Goal: Task Accomplishment & Management: Use online tool/utility

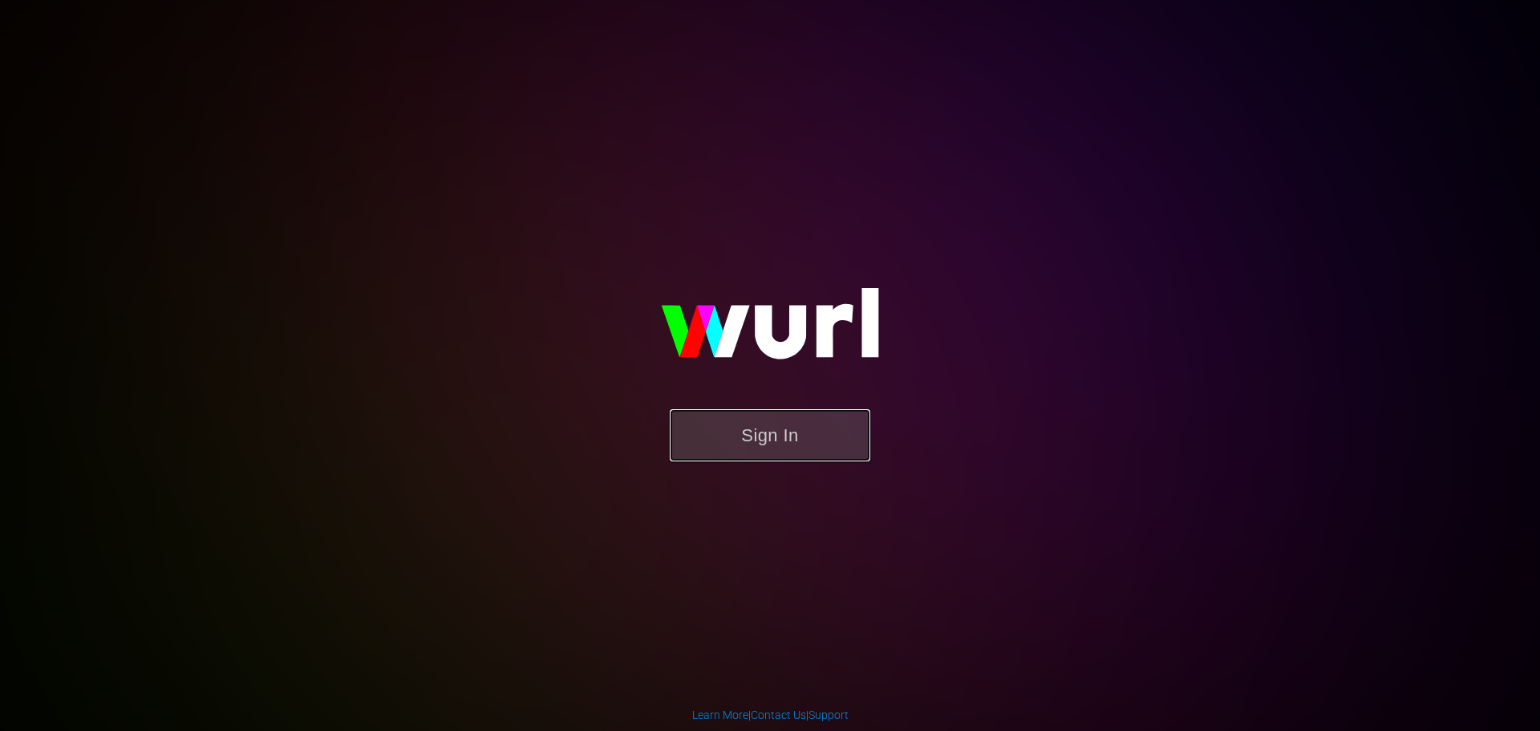
click at [740, 448] on button "Sign In" at bounding box center [770, 435] width 200 height 52
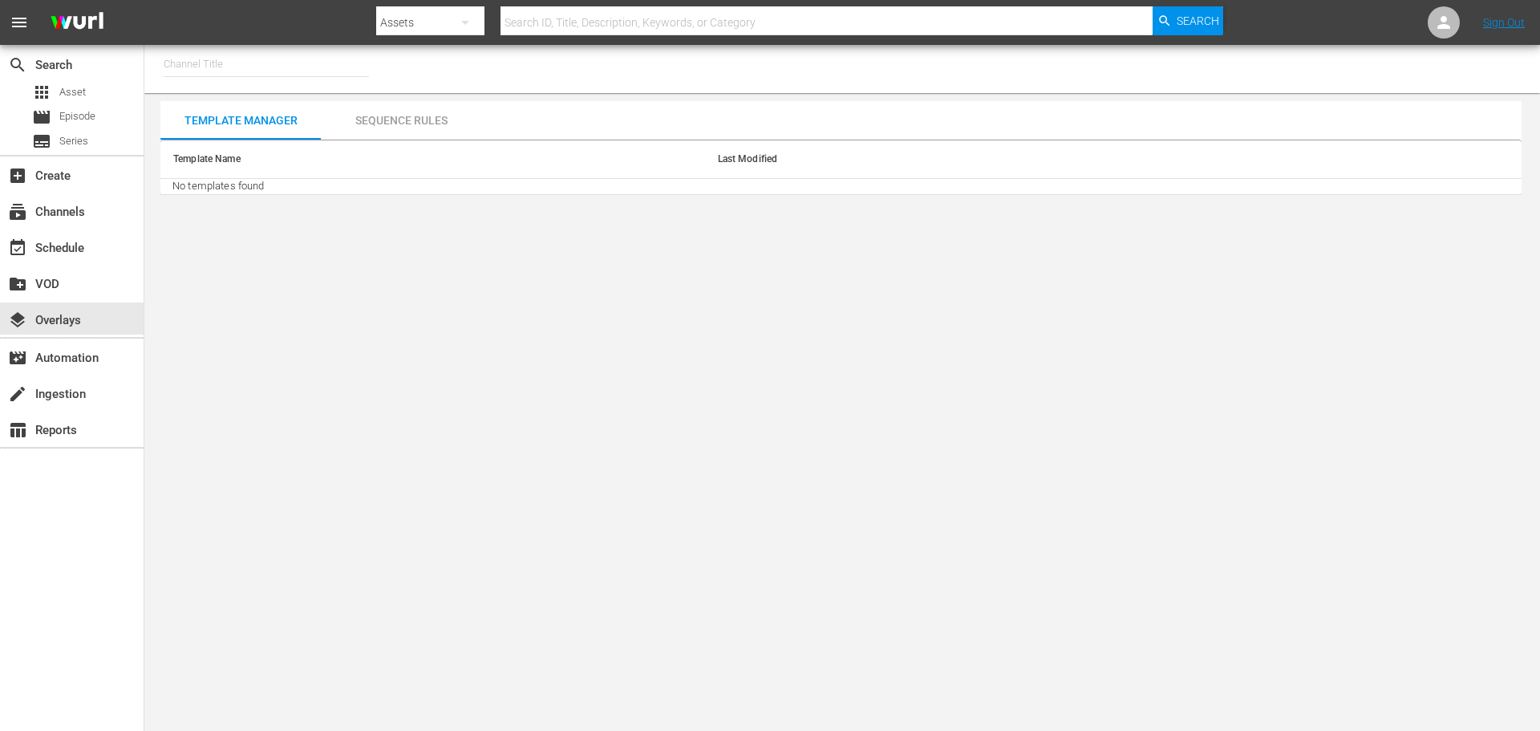
click at [206, 63] on input "text" at bounding box center [266, 64] width 205 height 38
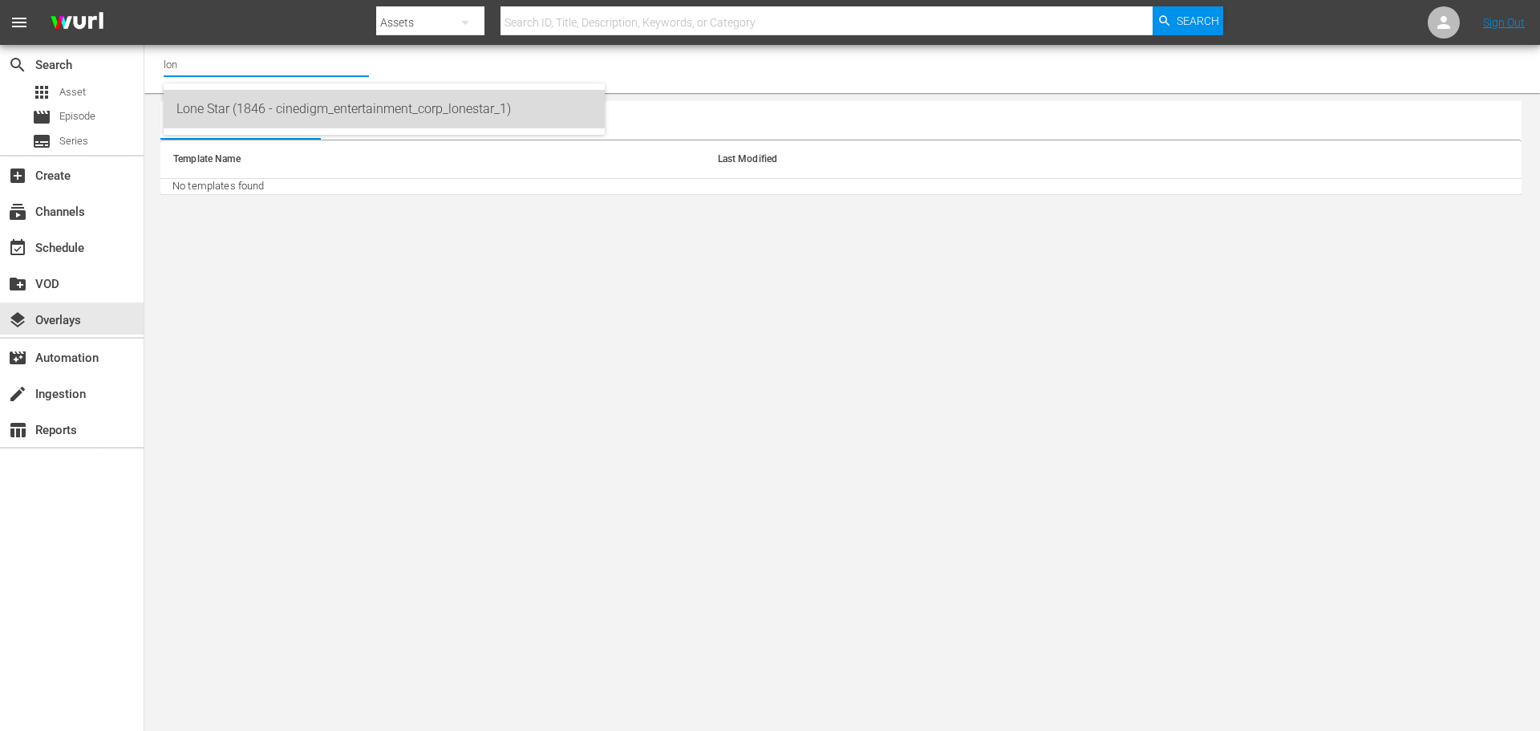
click at [211, 115] on div "Lone Star (1846 - cinedigm_entertainment_corp_lonestar_1)" at bounding box center [383, 109] width 415 height 38
type input "Lone Star (1846 - cinedigm_entertainment_corp_lonestar_1)"
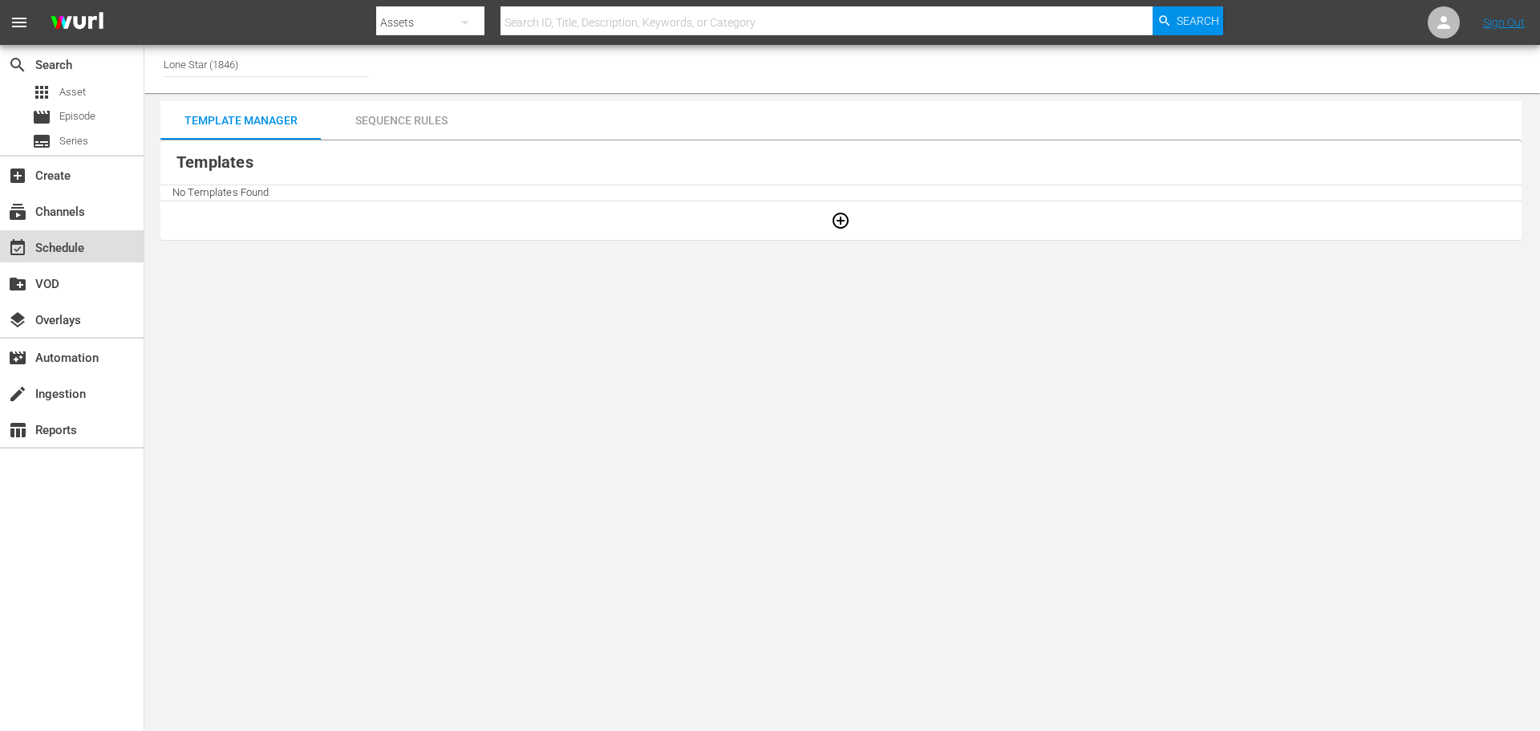
click at [61, 252] on div "event_available Schedule" at bounding box center [45, 245] width 90 height 14
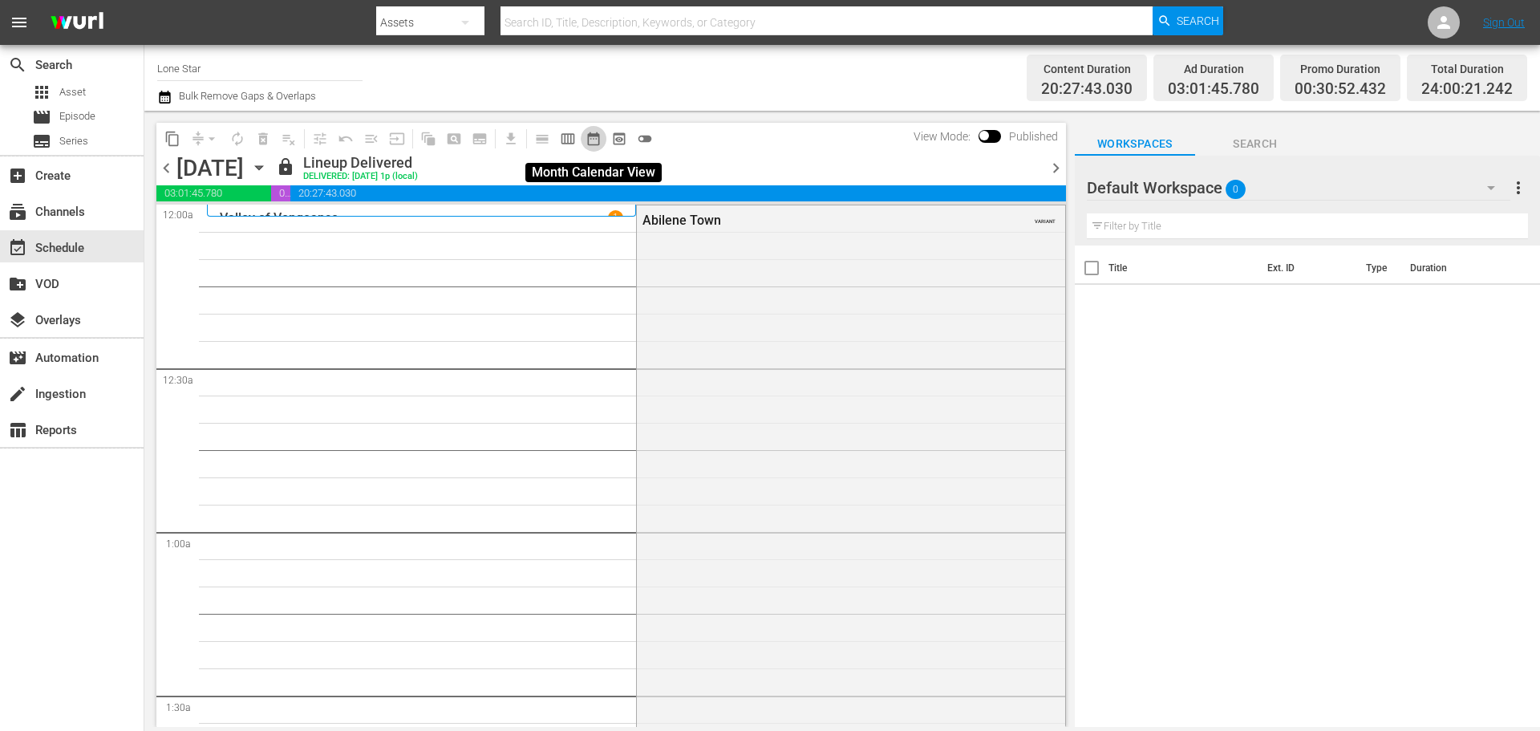
click at [593, 140] on span "date_range_outlined" at bounding box center [593, 139] width 16 height 16
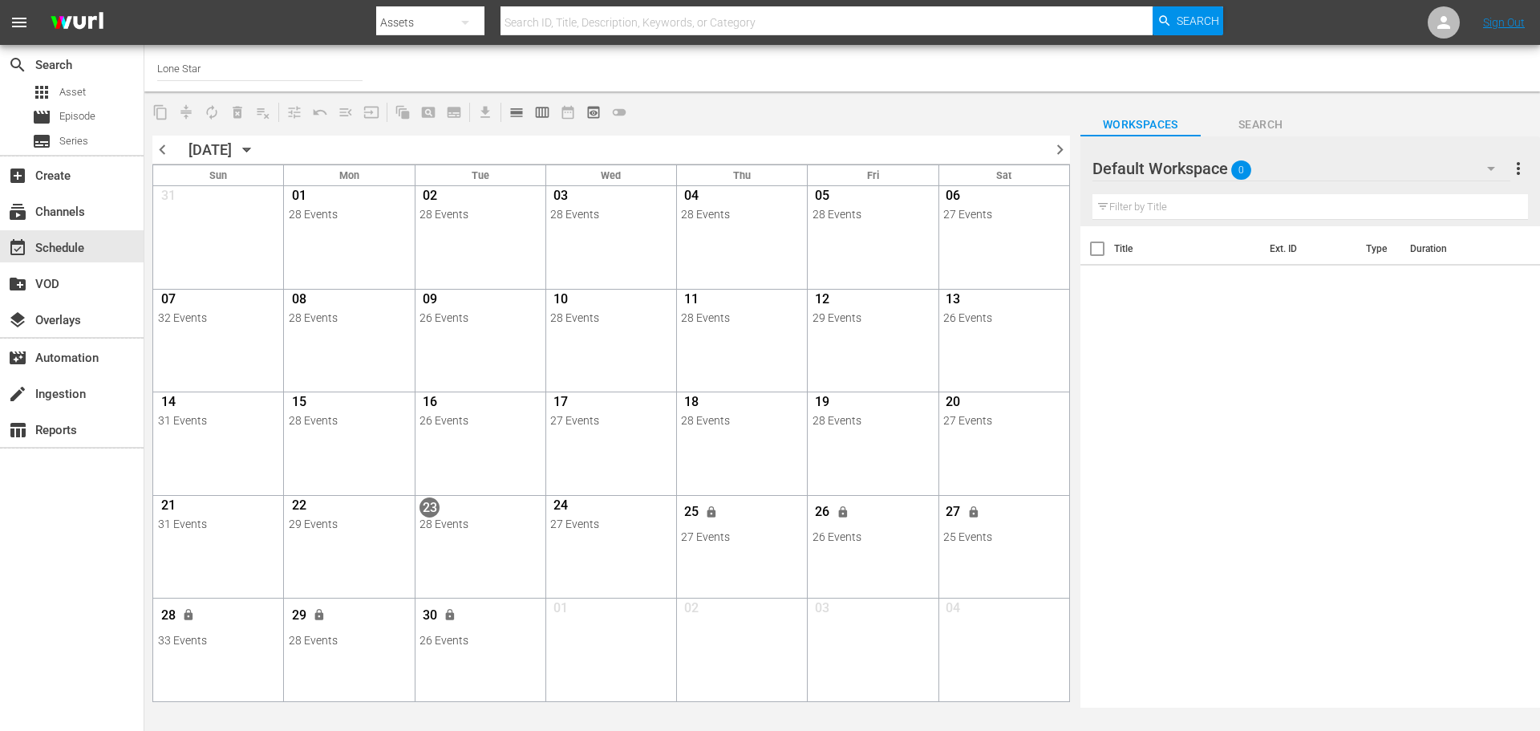
click at [250, 151] on icon "button" at bounding box center [246, 150] width 7 height 4
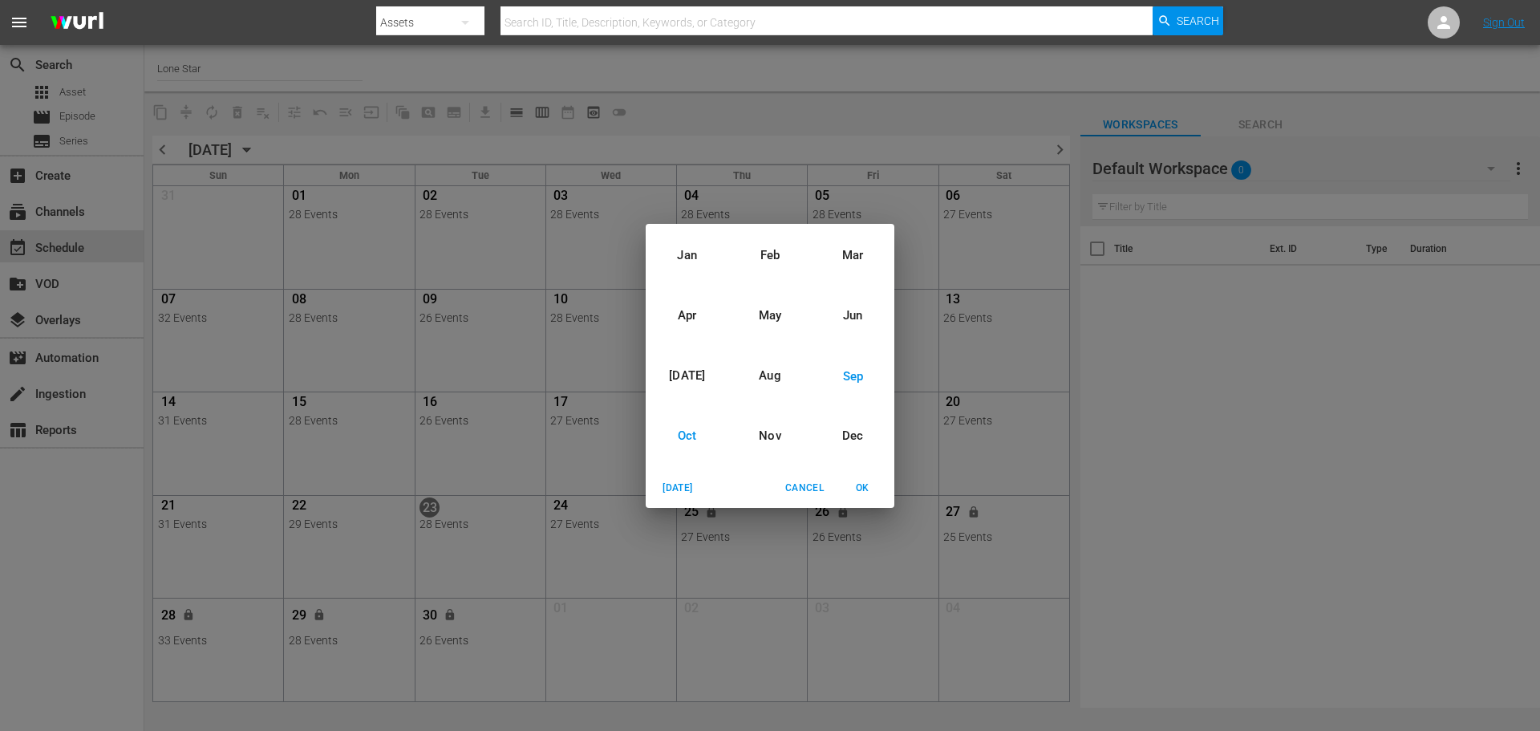
click at [683, 439] on div "Oct" at bounding box center [687, 436] width 83 height 60
click at [861, 488] on span "OK" at bounding box center [862, 488] width 38 height 17
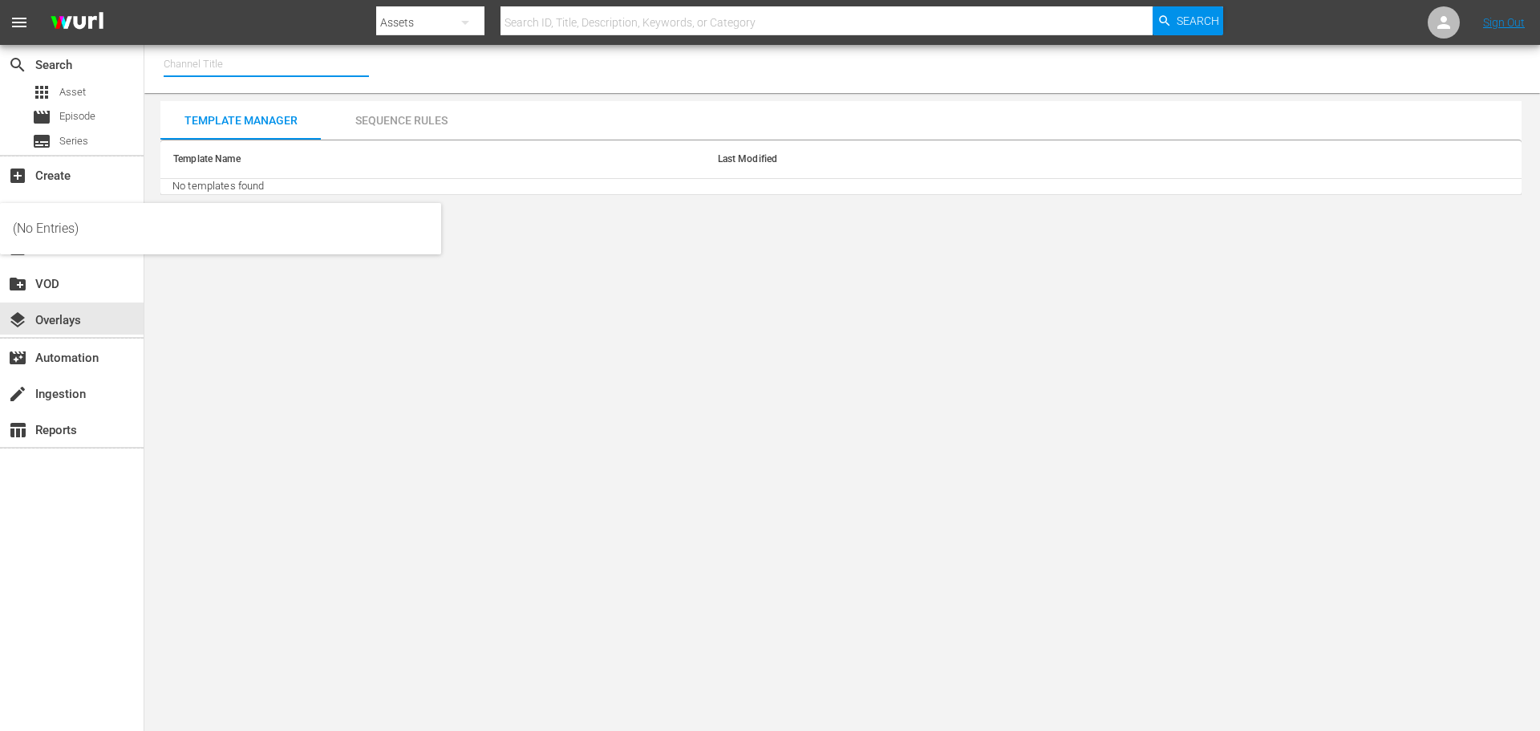
click at [203, 67] on input "text" at bounding box center [266, 64] width 205 height 38
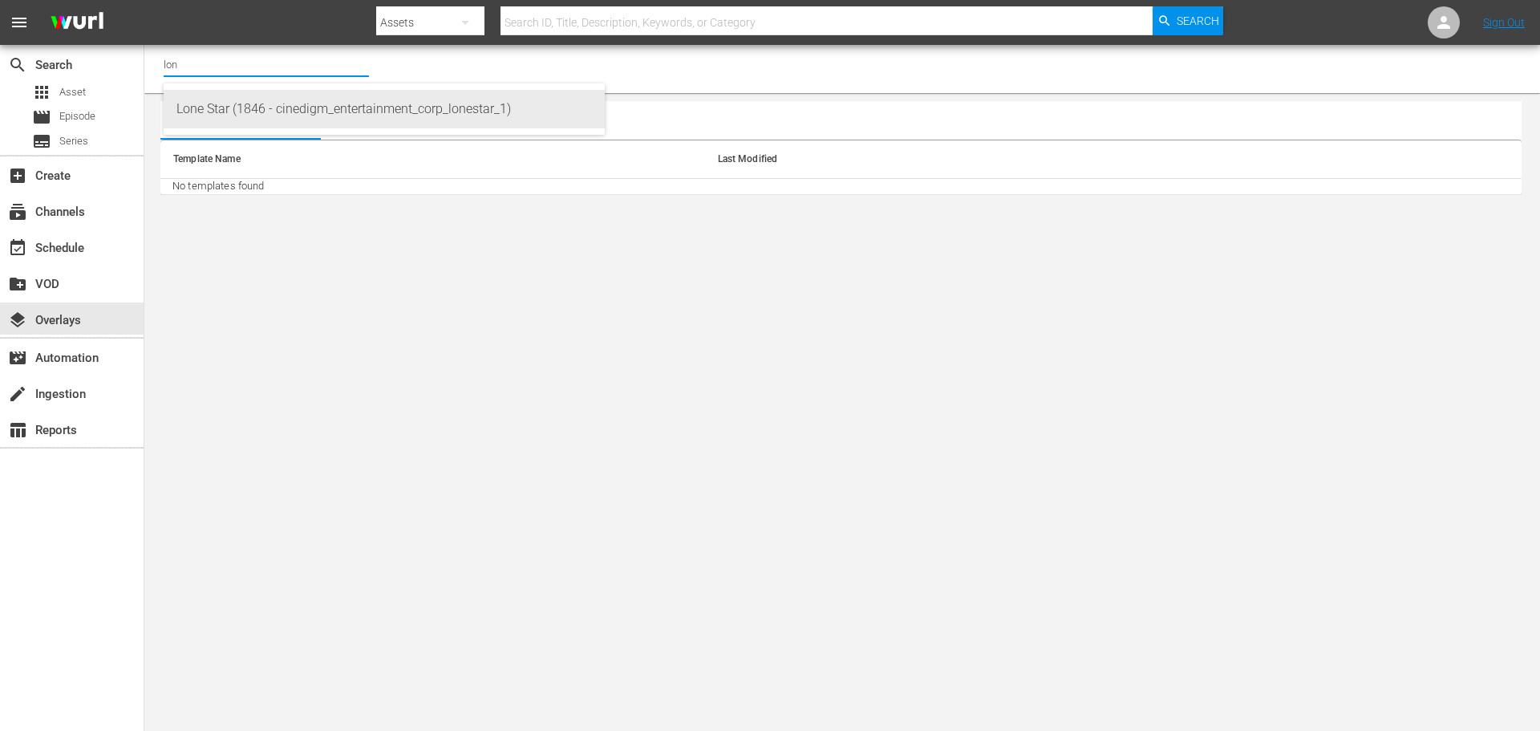
click at [221, 112] on div "Lone Star (1846 - cinedigm_entertainment_corp_lonestar_1)" at bounding box center [383, 109] width 415 height 38
type input "Lone Star (1846 - cinedigm_entertainment_corp_lonestar_1)"
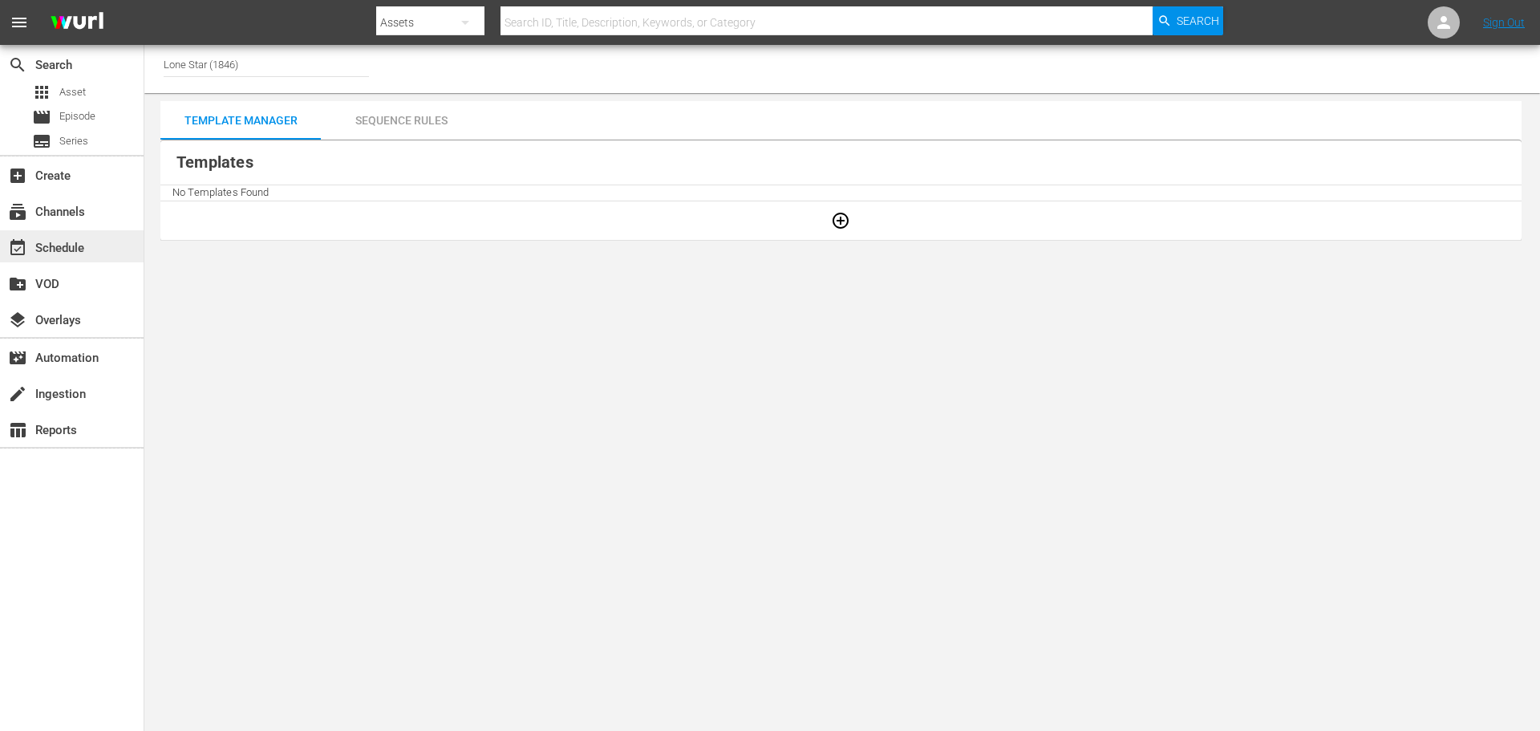
click at [76, 248] on div "event_available Schedule" at bounding box center [45, 245] width 90 height 14
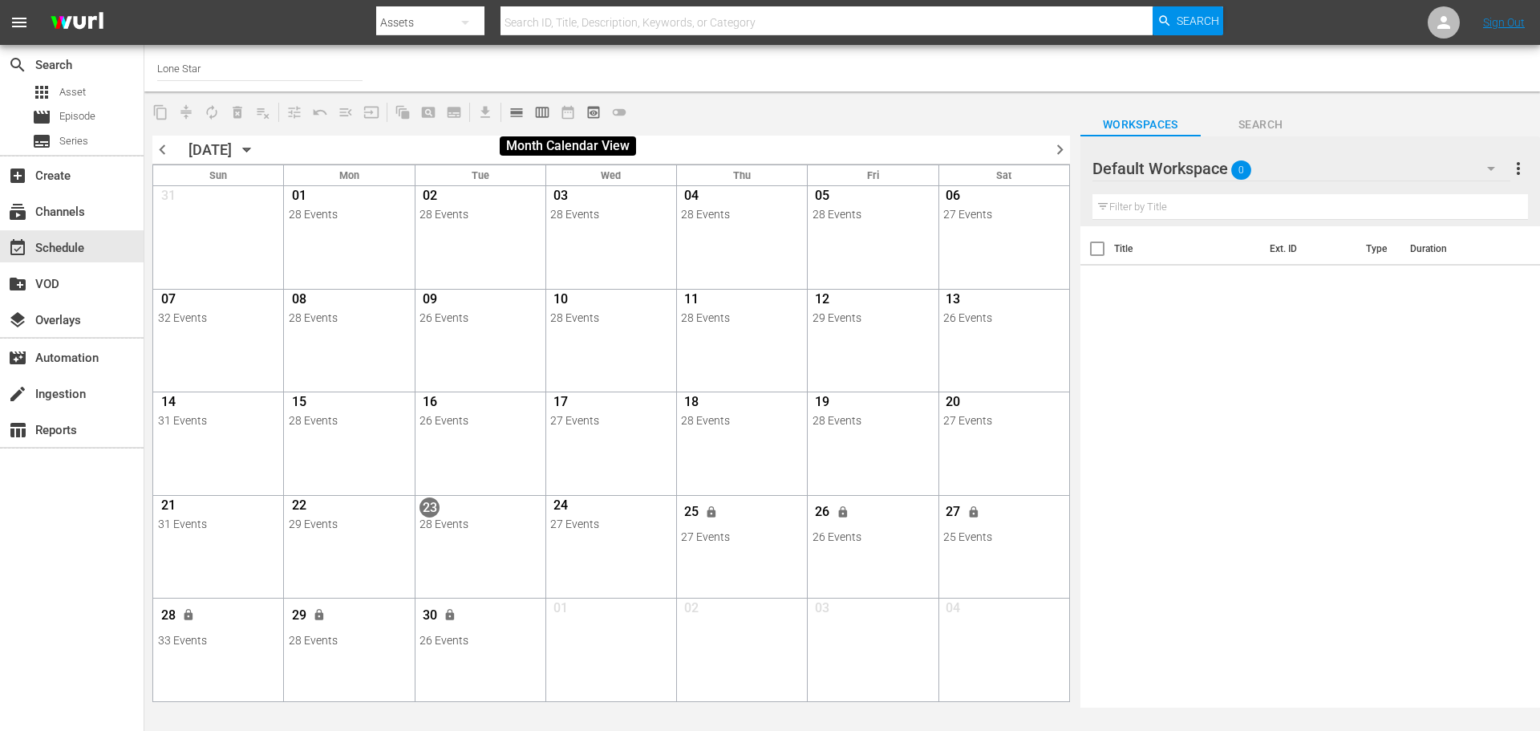
click at [570, 111] on span "date_range_outlined" at bounding box center [568, 112] width 26 height 26
click at [250, 150] on icon "button" at bounding box center [246, 150] width 7 height 4
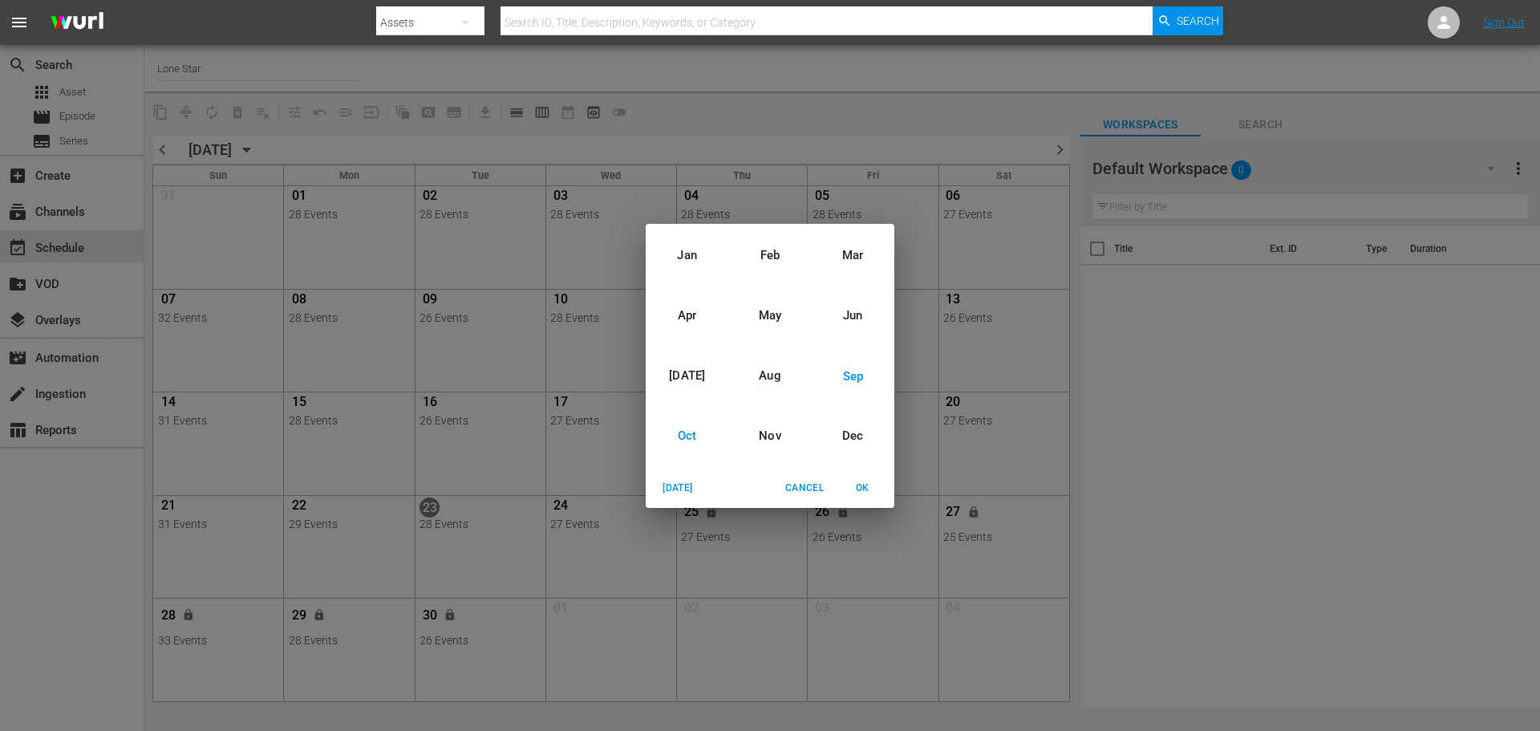
click at [682, 437] on div "Oct" at bounding box center [687, 436] width 83 height 60
click at [861, 487] on span "OK" at bounding box center [862, 488] width 38 height 17
